Goal: Find contact information: Find contact information

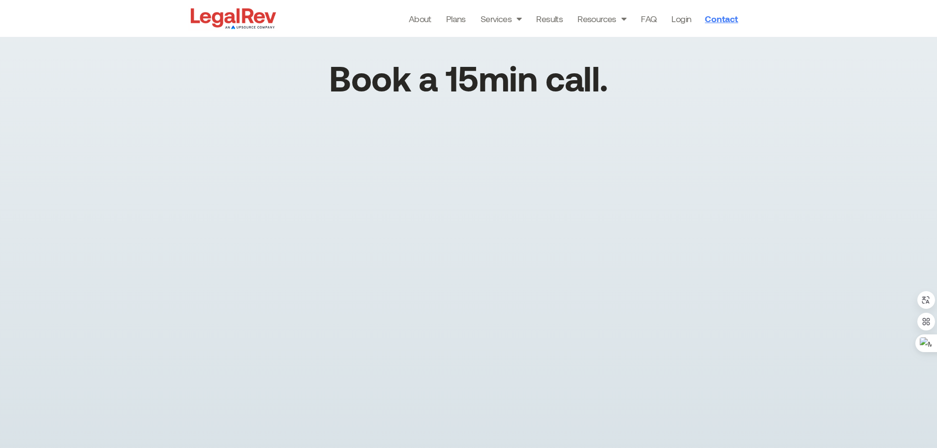
click at [470, 21] on span "Contact" at bounding box center [721, 18] width 33 height 9
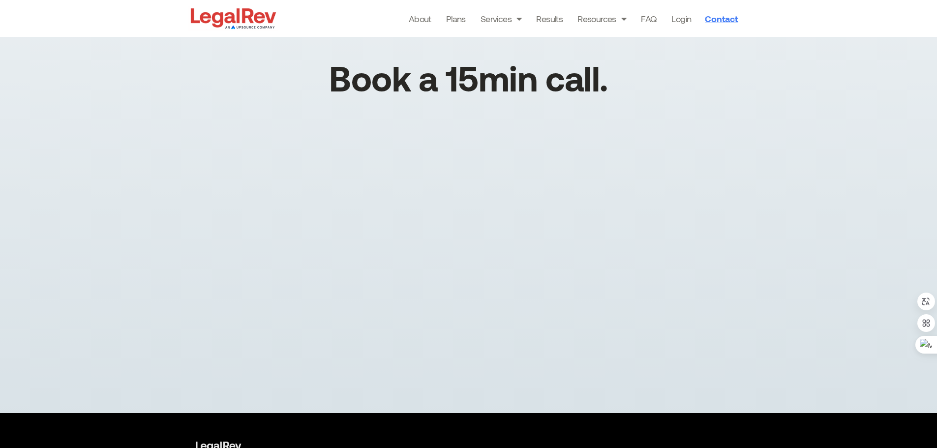
click at [716, 19] on span "Contact" at bounding box center [721, 18] width 33 height 9
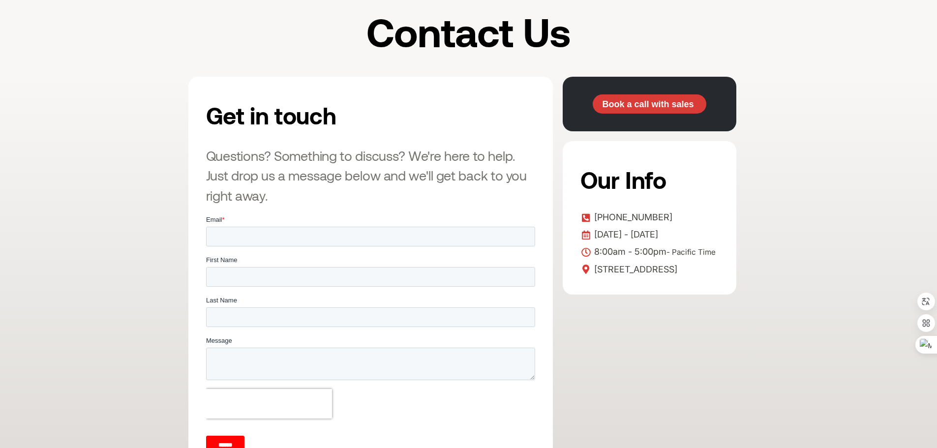
scroll to position [155, 0]
